Goal: Task Accomplishment & Management: Use online tool/utility

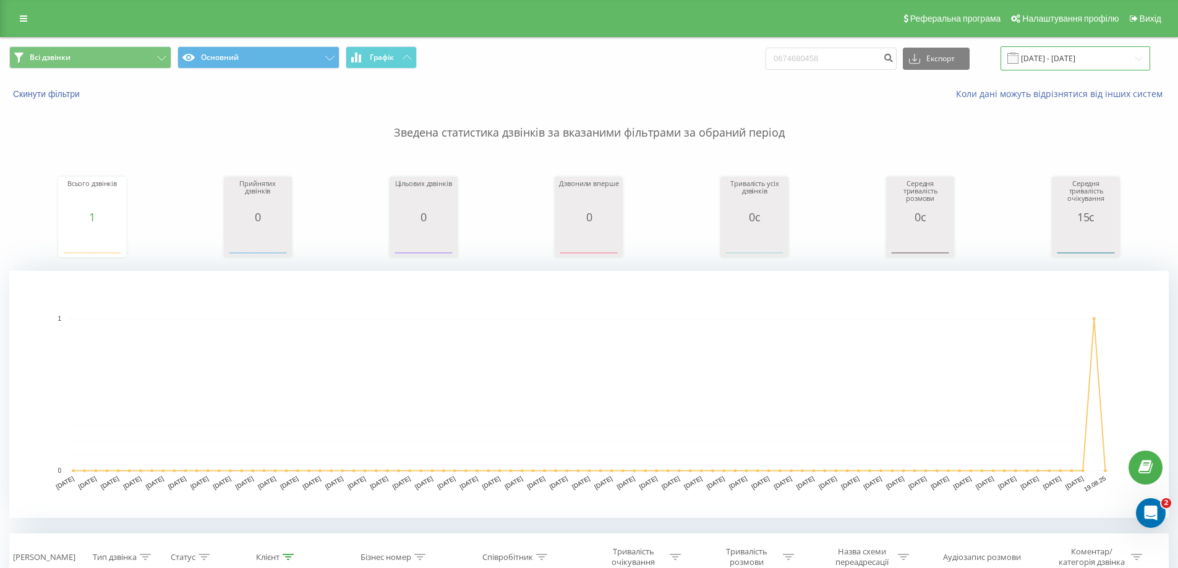
click at [1070, 59] on input "[DATE] - [DATE]" at bounding box center [1075, 58] width 150 height 24
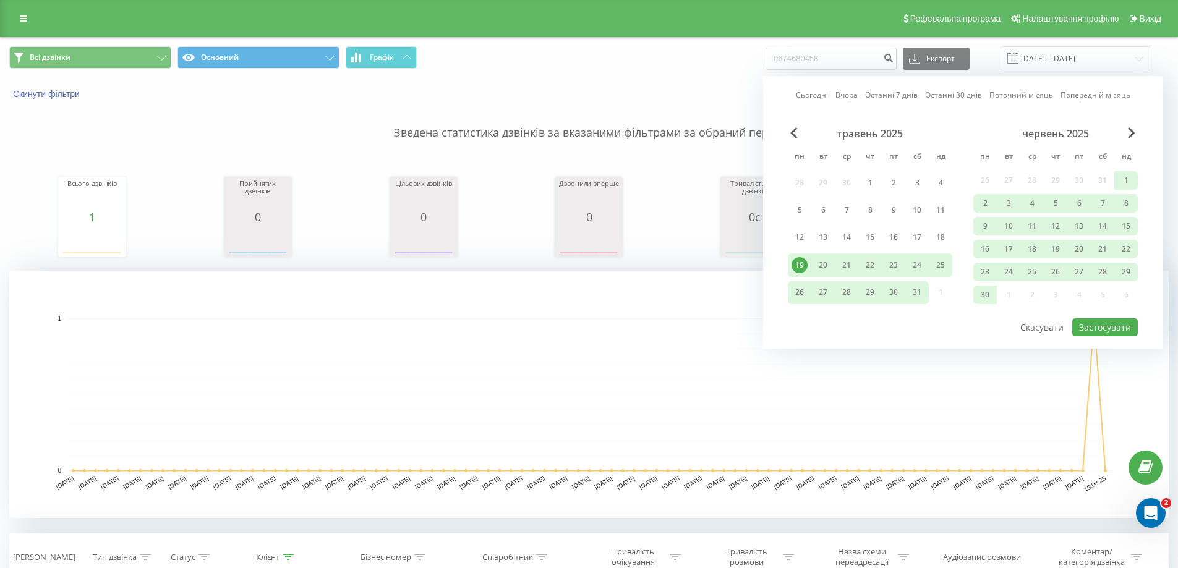
click at [1136, 129] on div "червень 2025" at bounding box center [1055, 133] width 164 height 12
click at [1127, 131] on div "червень 2025" at bounding box center [1055, 133] width 164 height 12
click at [1131, 131] on span "Next Month" at bounding box center [1131, 132] width 7 height 11
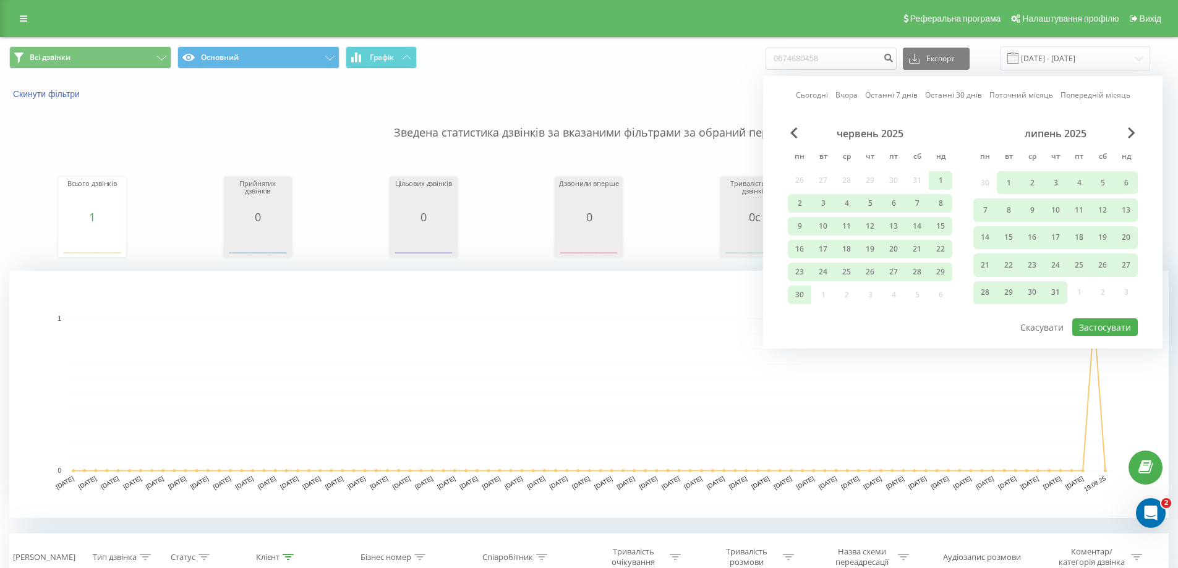
click at [1136, 131] on div "липень 2025" at bounding box center [1055, 133] width 164 height 12
click at [1136, 136] on div "липень 2025" at bounding box center [1055, 133] width 164 height 12
click at [1130, 136] on span "Next Month" at bounding box center [1131, 132] width 7 height 11
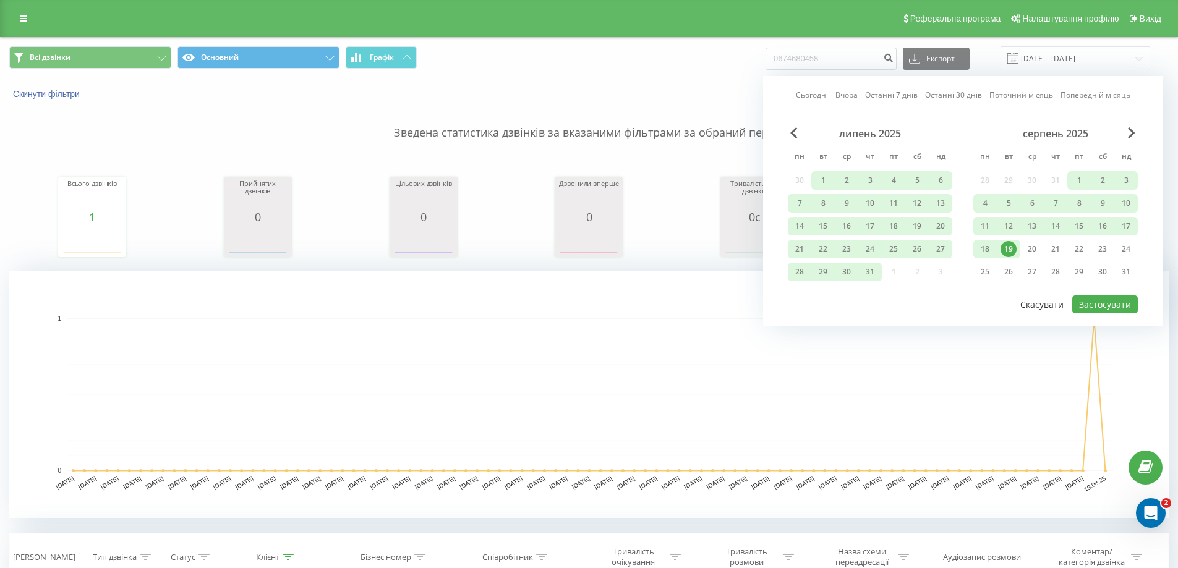
click at [1055, 299] on button "Скасувати" at bounding box center [1041, 305] width 57 height 18
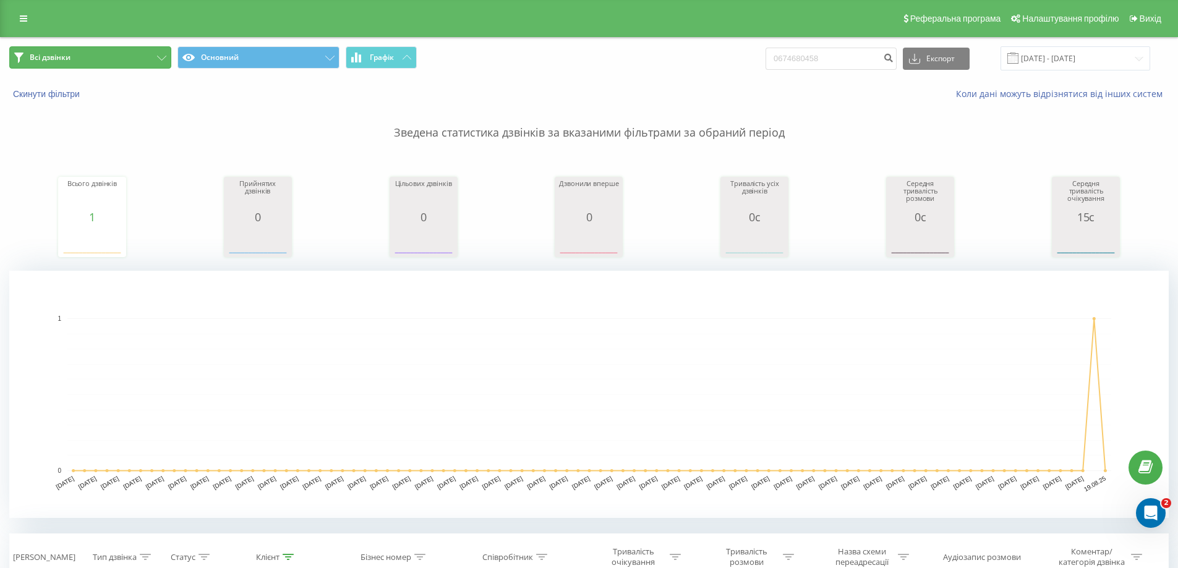
click at [104, 54] on button "Всі дзвінки" at bounding box center [90, 57] width 162 height 22
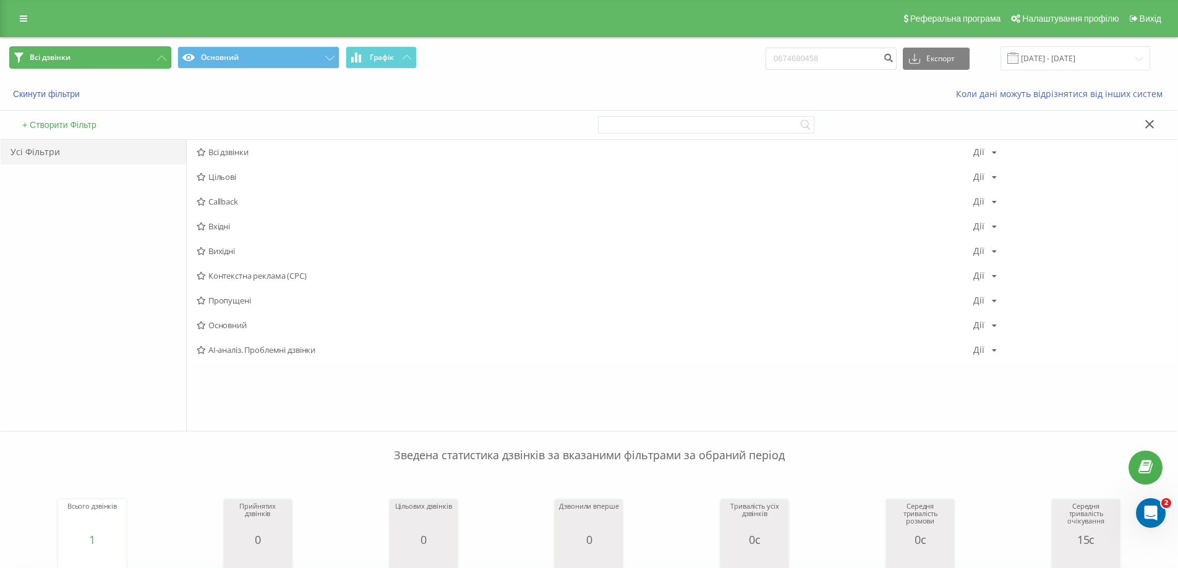
click at [106, 56] on button "Всі дзвінки" at bounding box center [90, 57] width 162 height 22
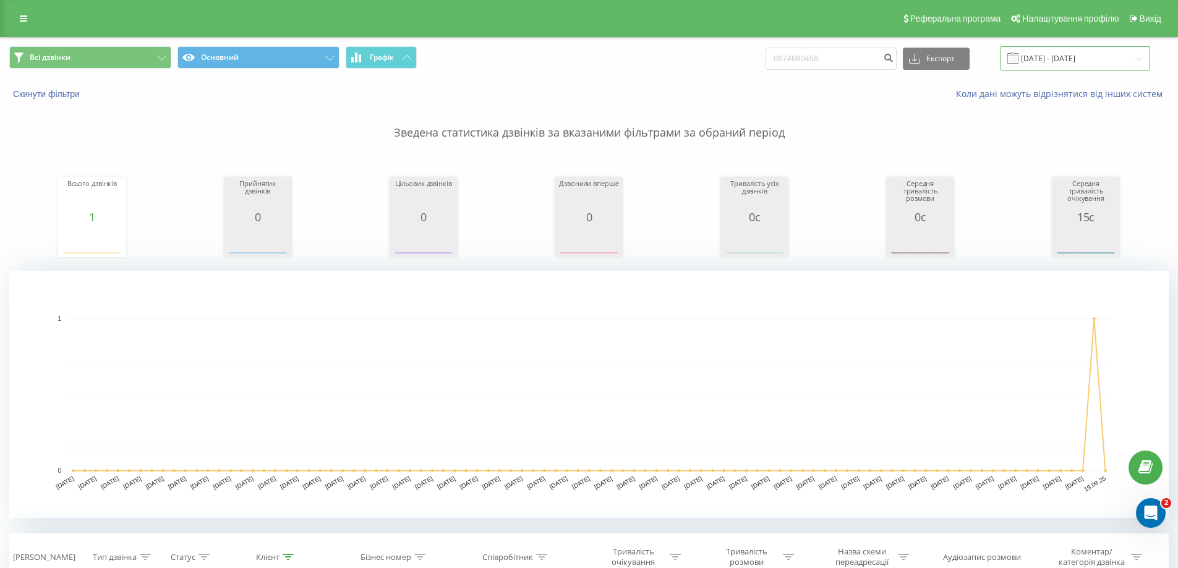
click at [1074, 57] on input "[DATE] - [DATE]" at bounding box center [1075, 58] width 150 height 24
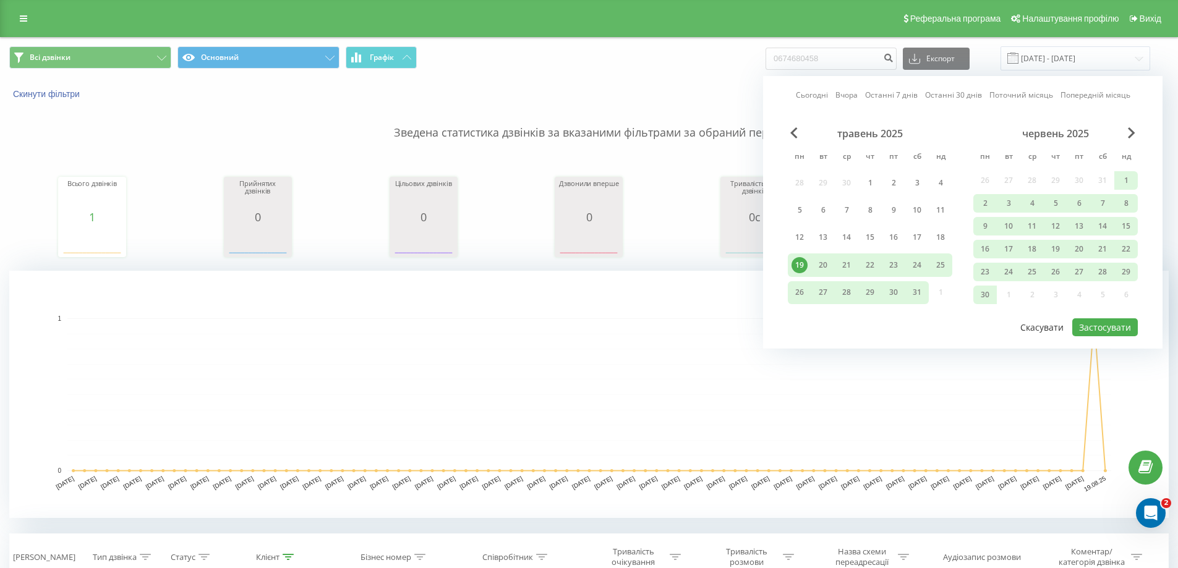
click at [1052, 324] on button "Скасувати" at bounding box center [1041, 327] width 57 height 18
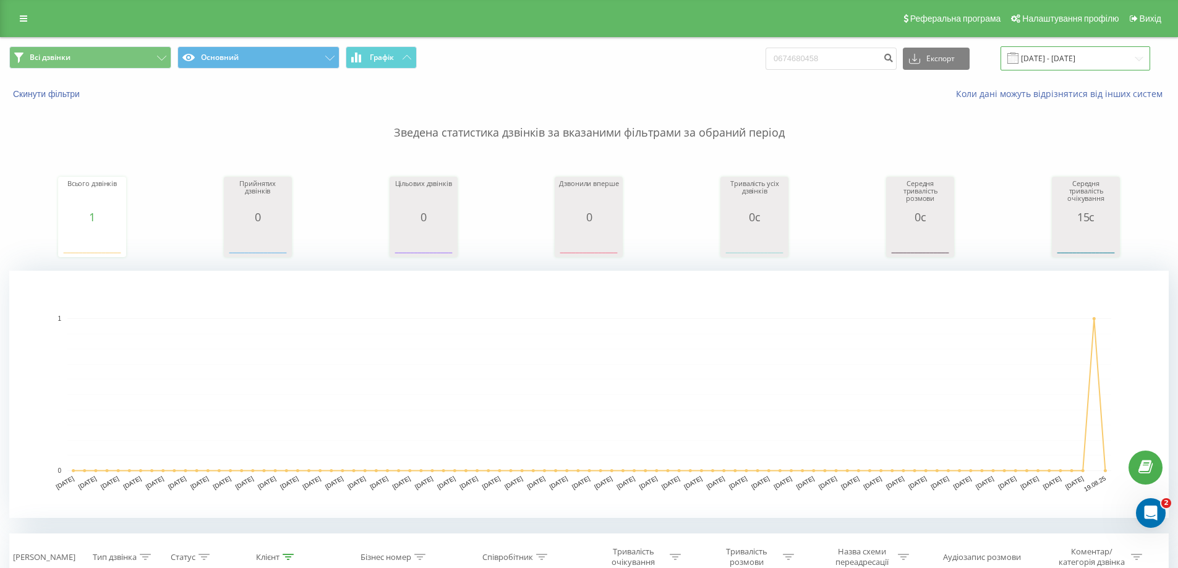
click at [1083, 59] on input "[DATE] - [DATE]" at bounding box center [1075, 58] width 150 height 24
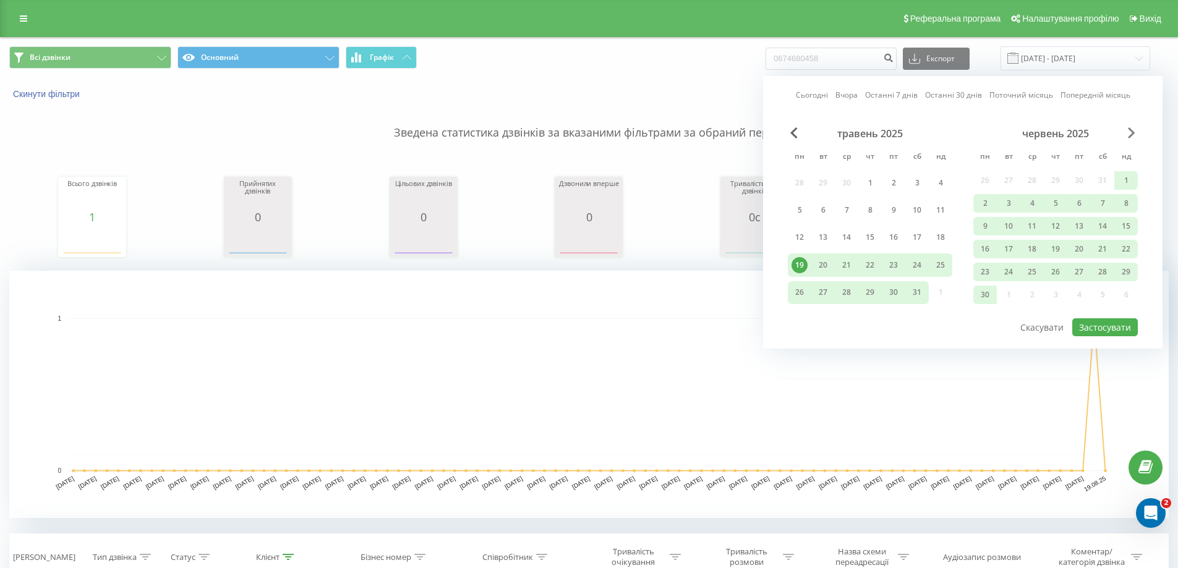
click at [1134, 134] on span "Next Month" at bounding box center [1131, 132] width 7 height 11
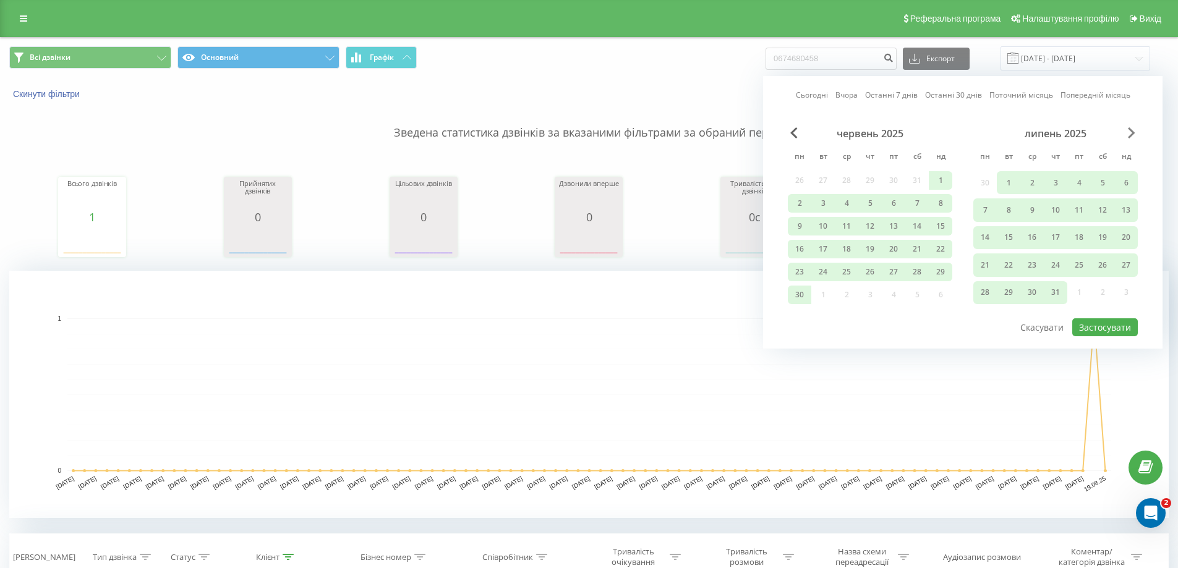
click at [1134, 134] on span "Next Month" at bounding box center [1131, 132] width 7 height 11
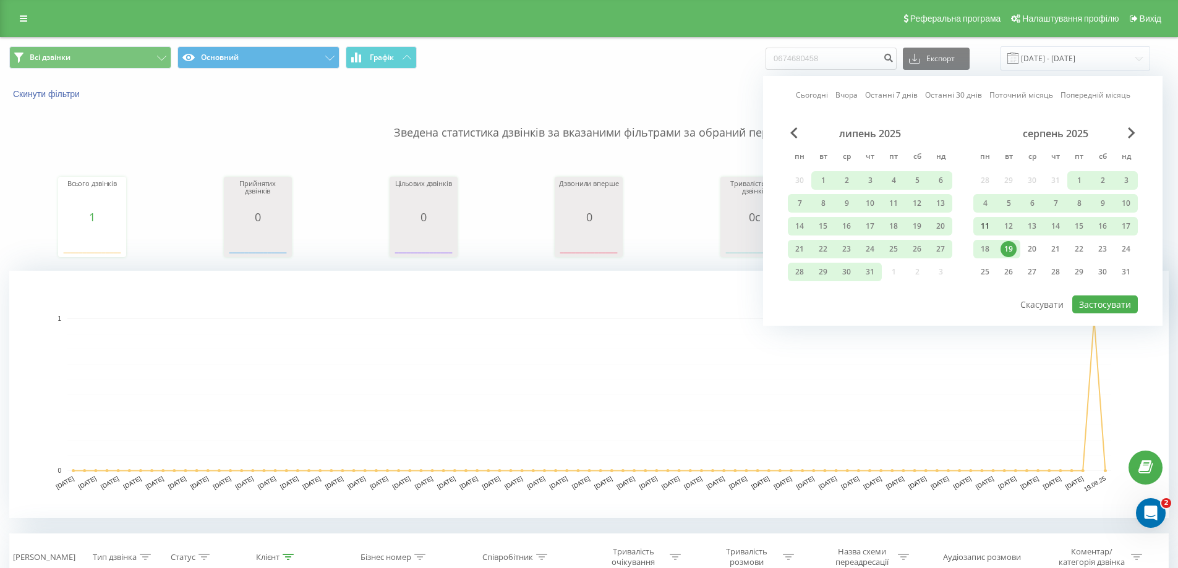
click at [994, 225] on div "11" at bounding box center [984, 226] width 23 height 19
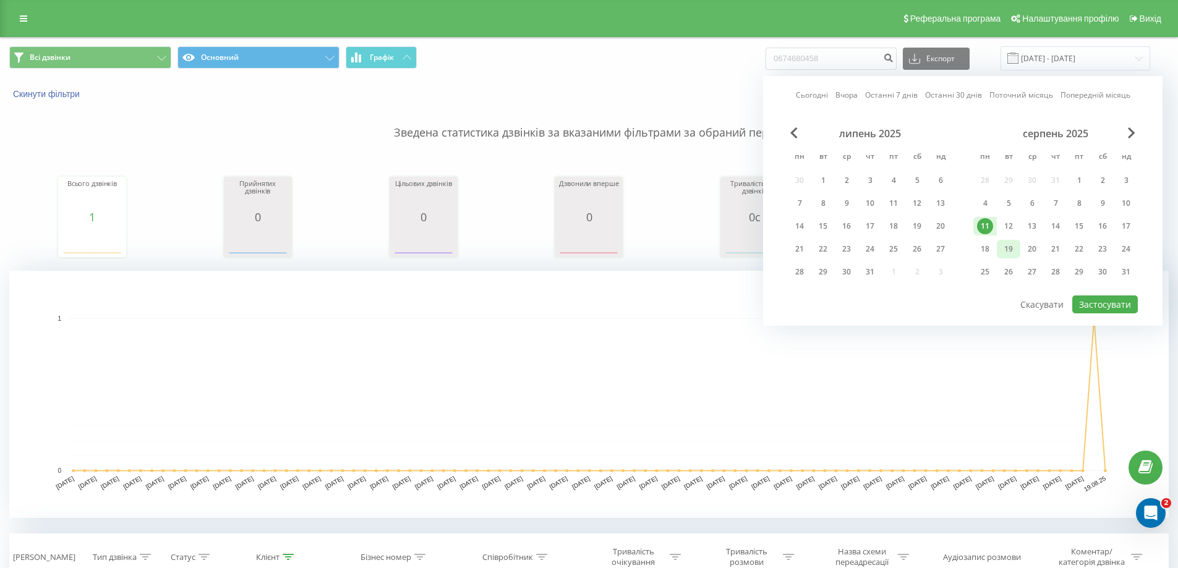
click at [1012, 247] on div "19" at bounding box center [1008, 249] width 16 height 16
click at [1111, 302] on button "Застосувати" at bounding box center [1105, 305] width 66 height 18
type input "[DATE] - [DATE]"
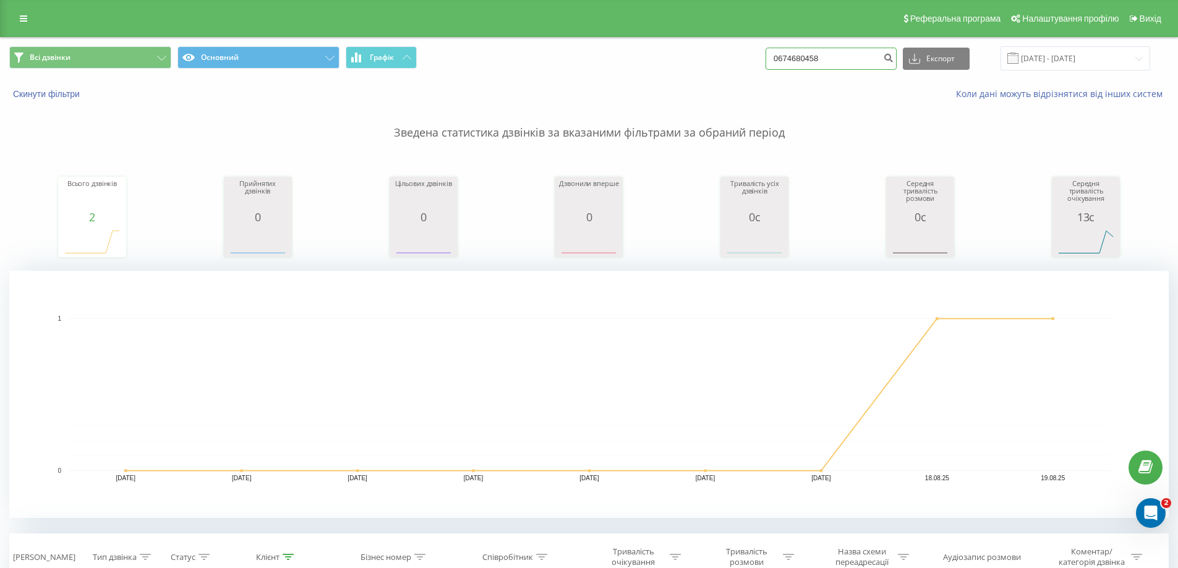
drag, startPoint x: 875, startPoint y: 61, endPoint x: 690, endPoint y: 53, distance: 185.0
click at [690, 53] on div "Всі дзвінки Основний Графік 0674680458 Експорт .csv .xls .xlsx [DATE] - [DATE]" at bounding box center [588, 58] width 1159 height 24
click at [793, 86] on div "Скинути фільтри Коли дані можуть відрізнятися вiд інших систем" at bounding box center [589, 94] width 1176 height 30
click at [29, 14] on link at bounding box center [23, 18] width 22 height 17
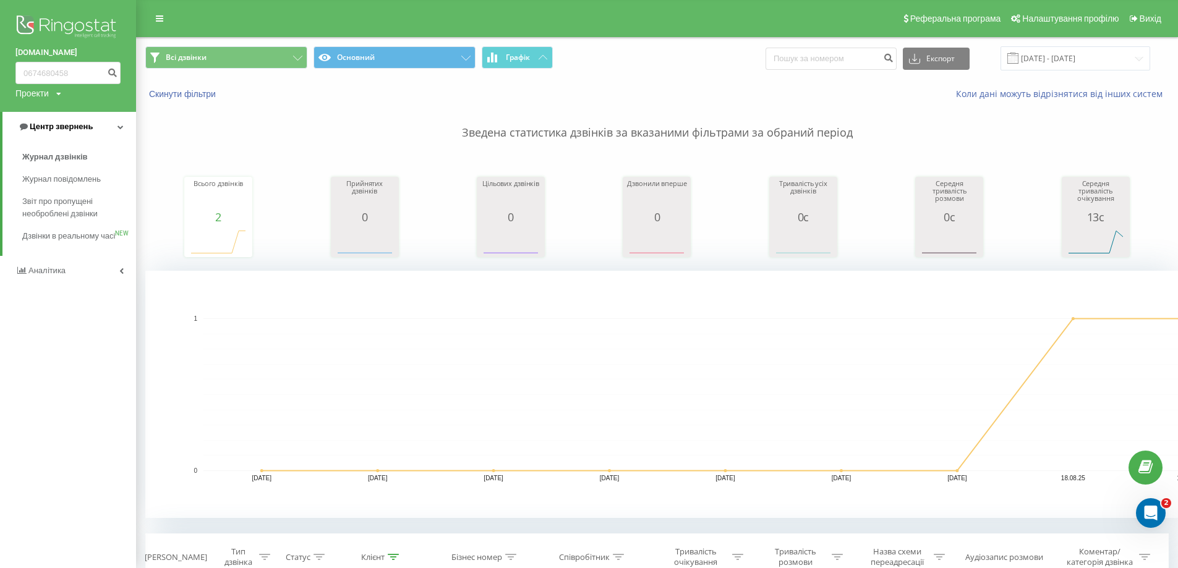
click at [82, 128] on span "Центр звернень" at bounding box center [61, 126] width 63 height 9
click at [78, 126] on span "Центр звернень" at bounding box center [58, 126] width 63 height 9
click at [91, 23] on img at bounding box center [67, 27] width 105 height 31
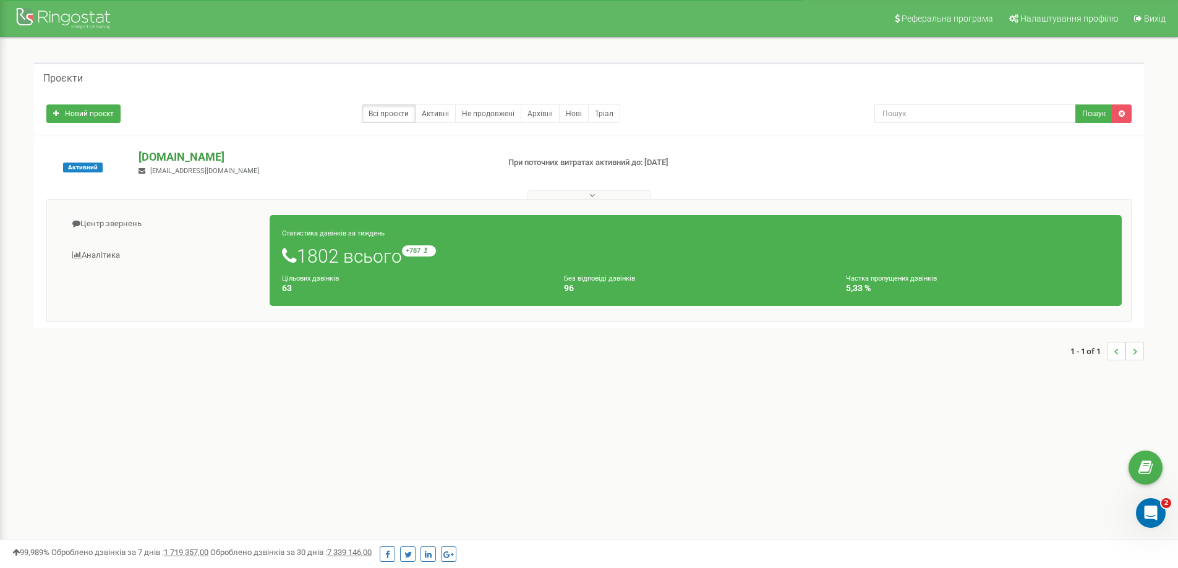
click at [195, 157] on p "[DOMAIN_NAME]" at bounding box center [312, 157] width 349 height 16
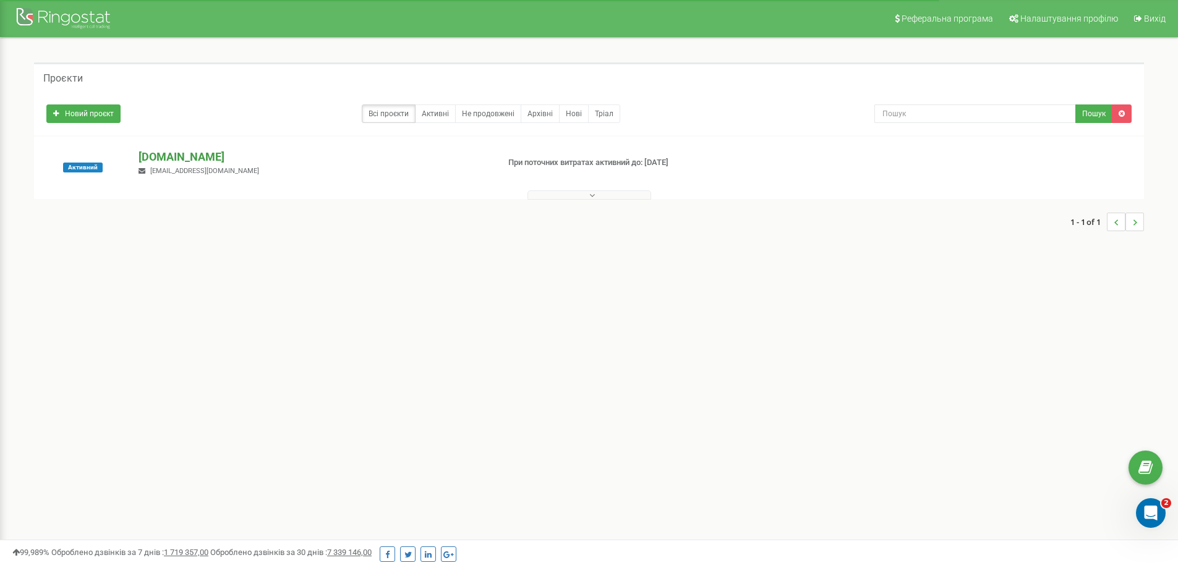
click at [198, 163] on p "[DOMAIN_NAME]" at bounding box center [312, 157] width 349 height 16
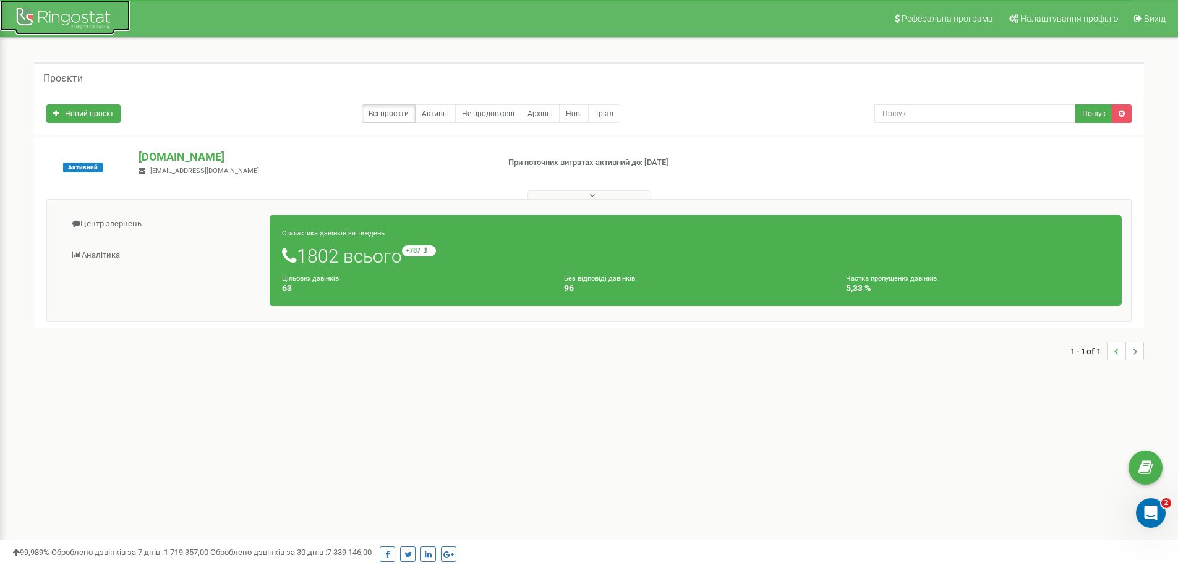
click at [23, 14] on div at bounding box center [64, 20] width 99 height 30
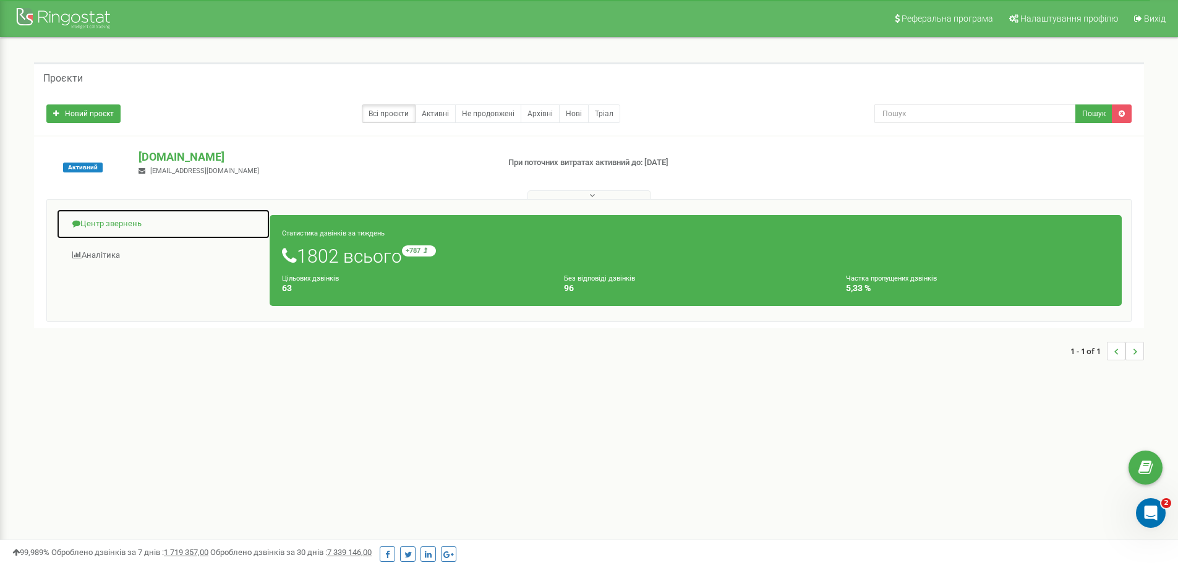
click at [113, 221] on link "Центр звернень" at bounding box center [163, 224] width 214 height 30
click at [148, 219] on link "Центр звернень" at bounding box center [163, 224] width 214 height 30
